Goal: Task Accomplishment & Management: Use online tool/utility

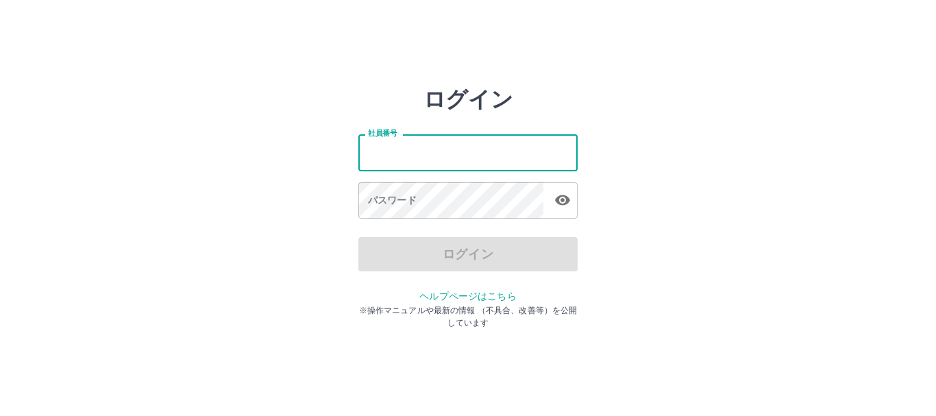
drag, startPoint x: 383, startPoint y: 149, endPoint x: 412, endPoint y: 176, distance: 39.3
click at [412, 176] on div "社員番号 社員番号 パスワード パスワード" at bounding box center [467, 174] width 219 height 124
type input "*******"
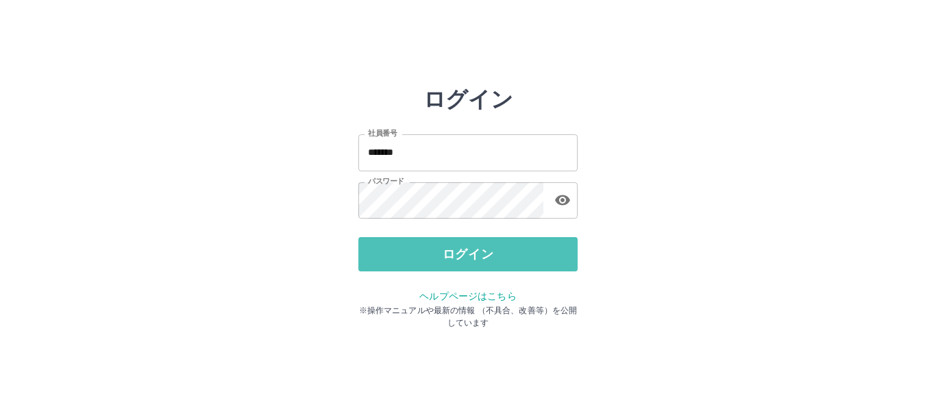
drag, startPoint x: 365, startPoint y: 259, endPoint x: 343, endPoint y: 261, distance: 22.0
click at [358, 262] on div "ログイン 社員番号 ******* 社員番号 パスワード パスワード ログイン ヘルプページはこちら ※操作マニュアルや最新の情報 （不具合、改善等）を公開し…" at bounding box center [468, 195] width 823 height 219
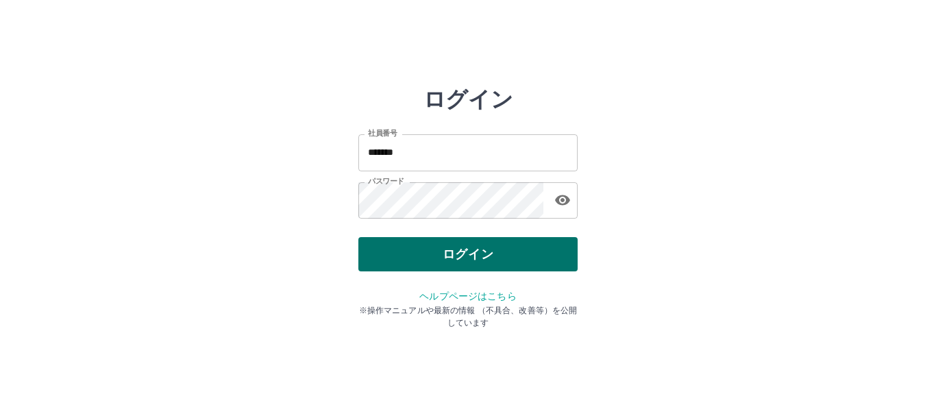
click at [394, 261] on button "ログイン" at bounding box center [467, 254] width 219 height 34
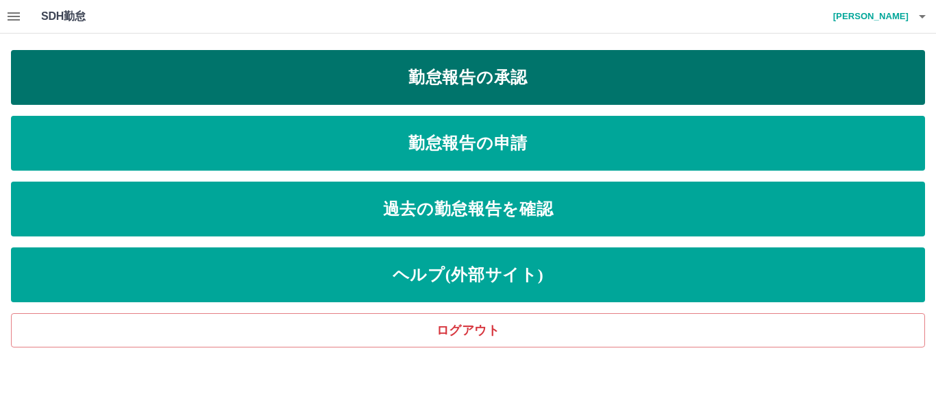
click at [499, 75] on link "勤怠報告の承認" at bounding box center [468, 77] width 914 height 55
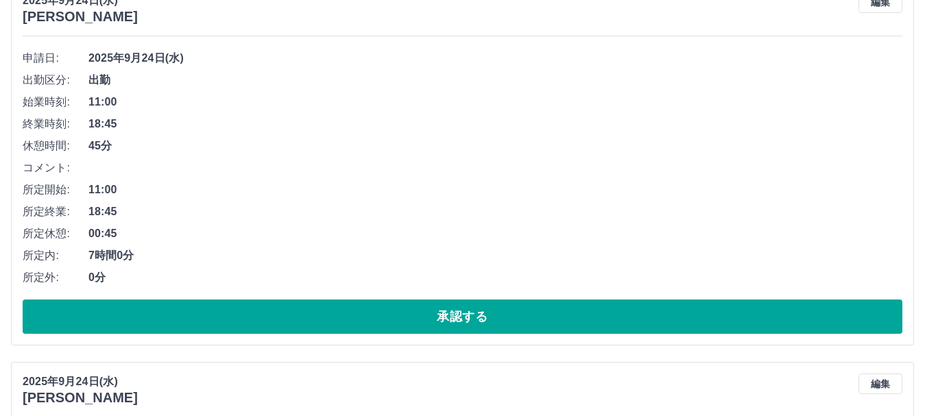
scroll to position [206, 0]
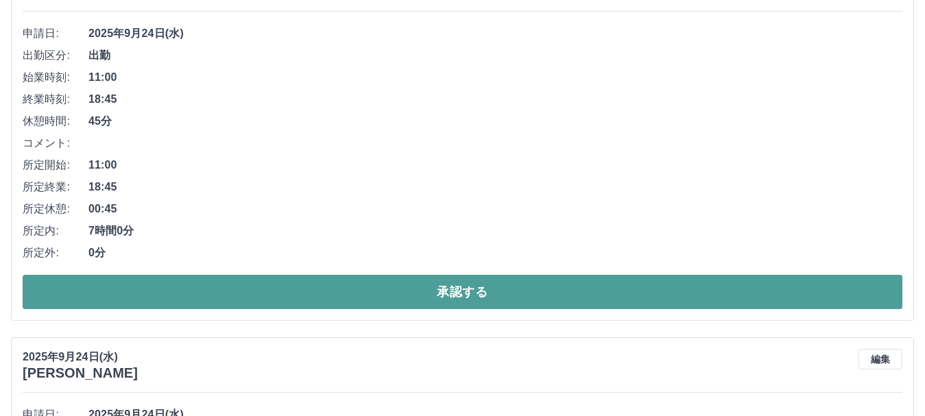
click at [335, 285] on button "承認する" at bounding box center [462, 292] width 879 height 34
click at [344, 300] on button "承認する" at bounding box center [462, 292] width 879 height 34
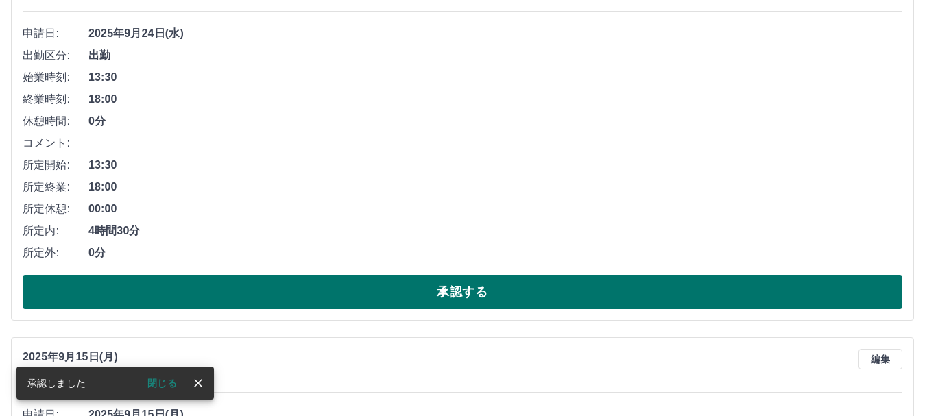
click at [411, 295] on button "承認する" at bounding box center [462, 292] width 879 height 34
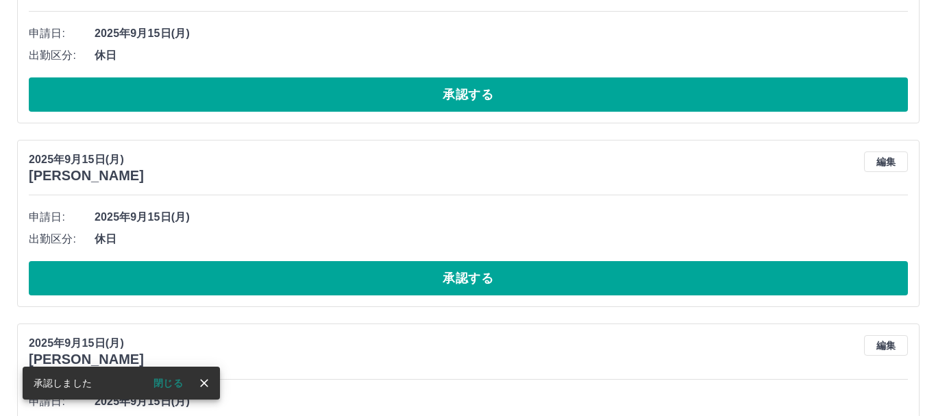
scroll to position [0, 0]
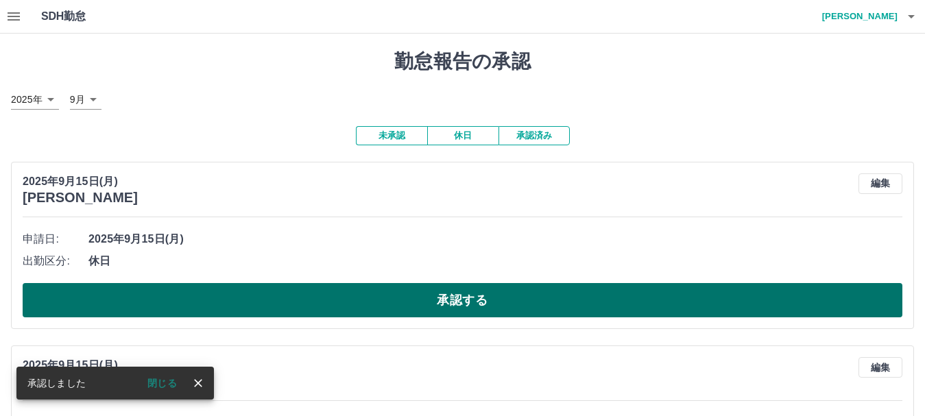
click at [405, 295] on button "承認する" at bounding box center [462, 300] width 879 height 34
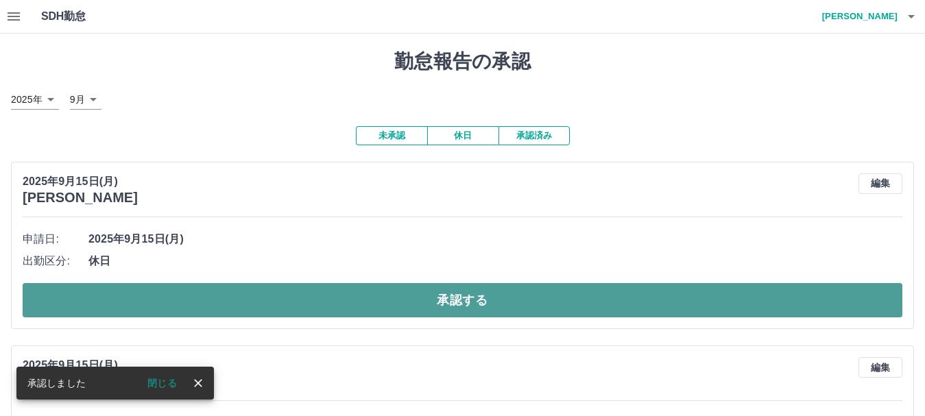
click at [422, 301] on button "承認する" at bounding box center [462, 300] width 879 height 34
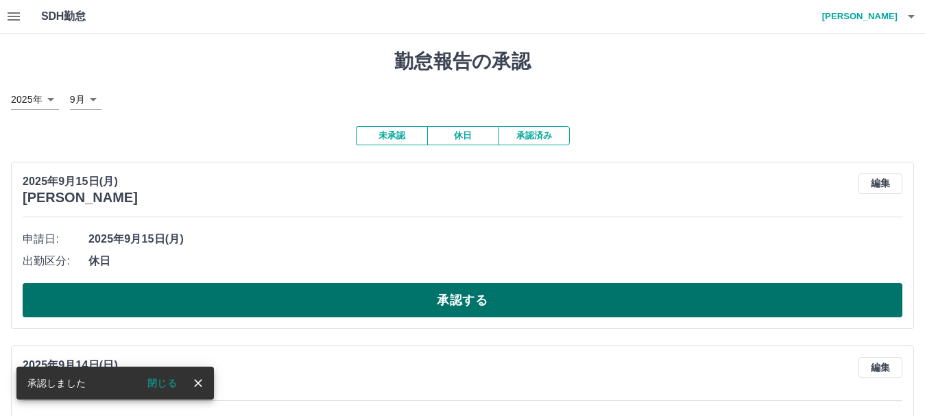
click at [419, 299] on button "承認する" at bounding box center [462, 300] width 879 height 34
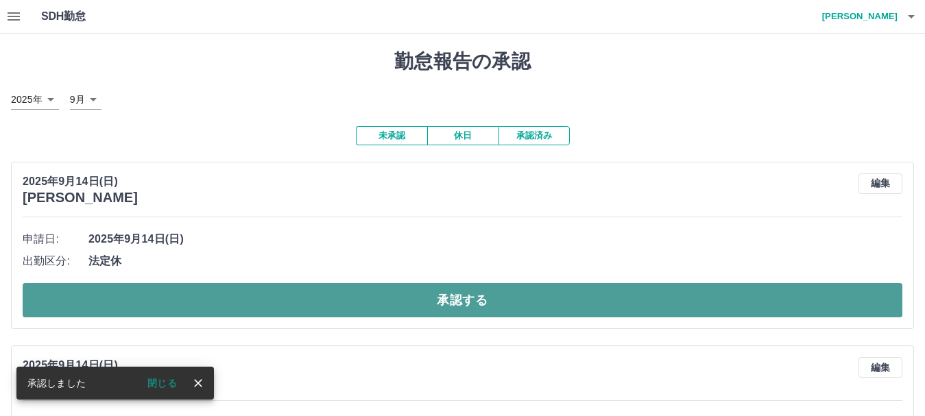
click at [419, 297] on button "承認する" at bounding box center [462, 300] width 879 height 34
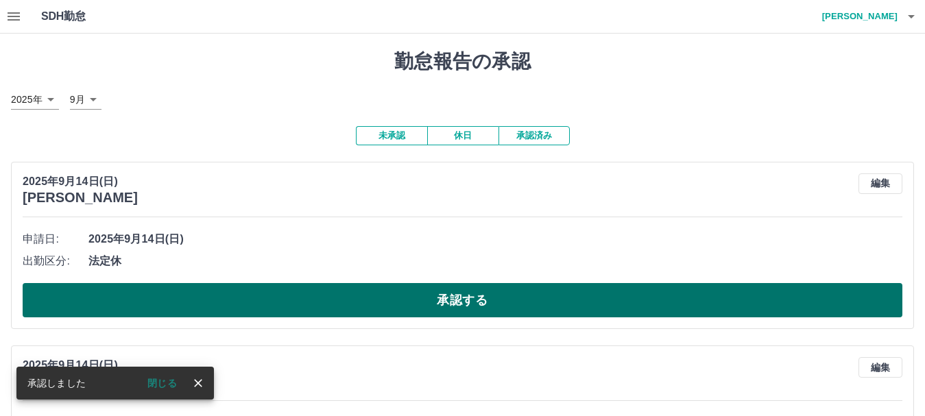
click at [417, 296] on button "承認する" at bounding box center [462, 300] width 879 height 34
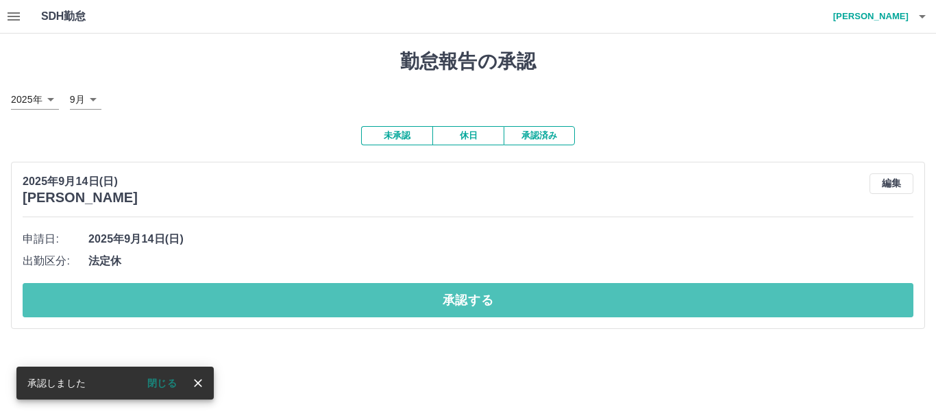
click at [417, 296] on button "承認する" at bounding box center [468, 300] width 891 height 34
